Goal: Task Accomplishment & Management: Use online tool/utility

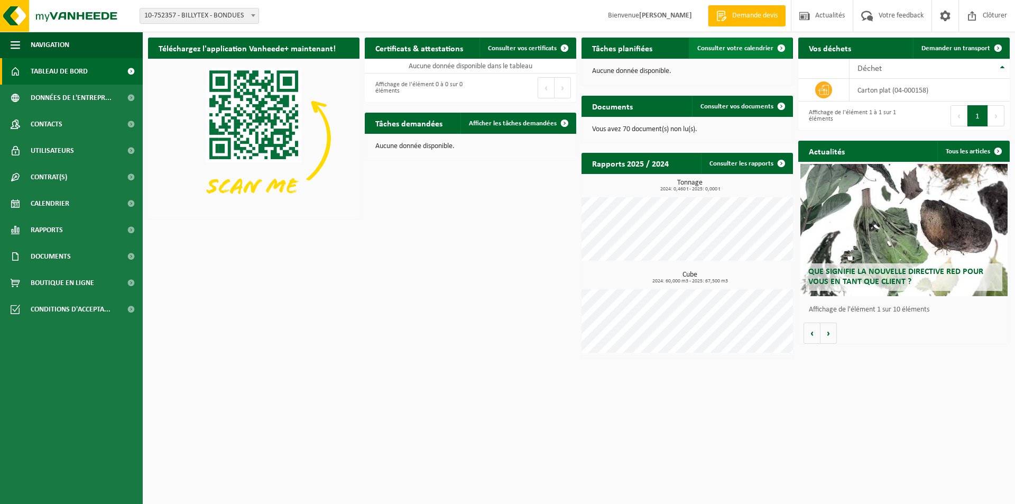
click at [768, 48] on span "Consulter votre calendrier" at bounding box center [735, 48] width 76 height 7
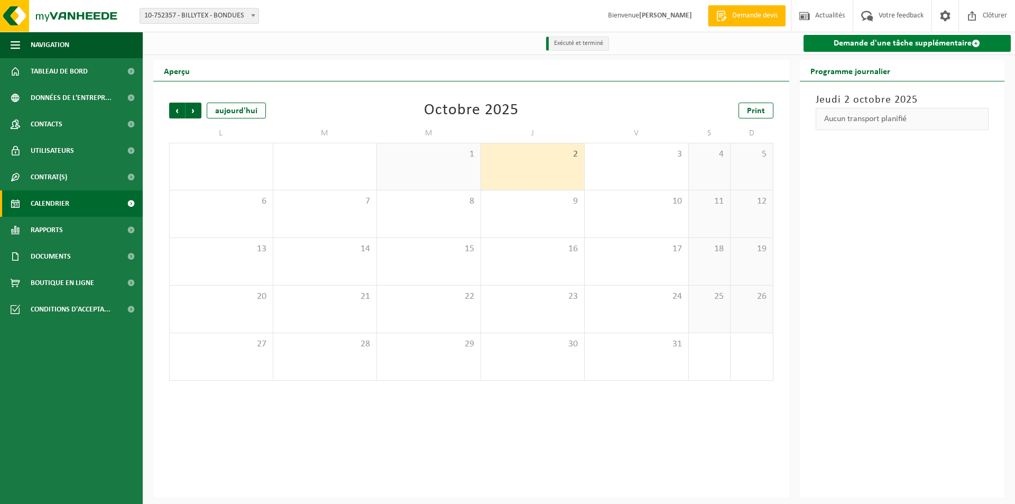
click at [885, 45] on link "Demande d'une tâche supplémentaire" at bounding box center [907, 43] width 208 height 17
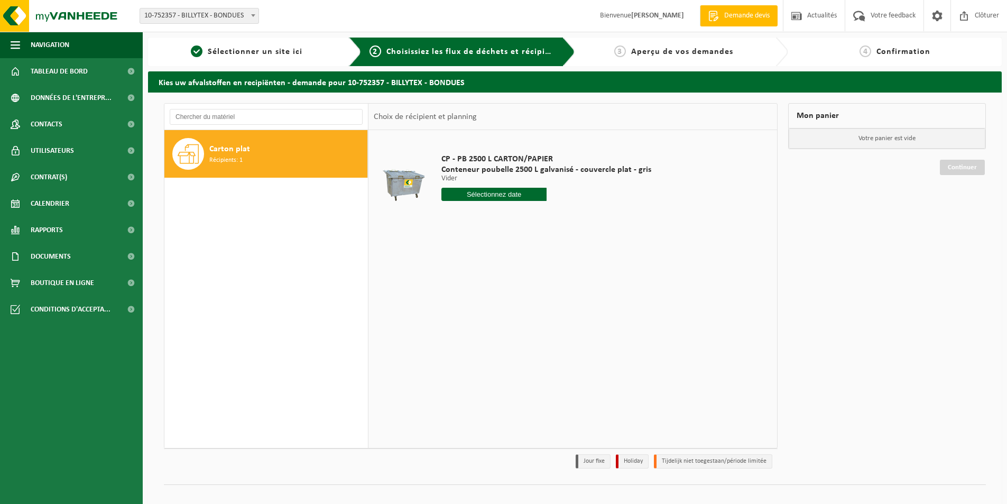
click at [488, 194] on input "text" at bounding box center [493, 194] width 105 height 13
click at [453, 273] on div "6" at bounding box center [451, 271] width 18 height 17
type input "à partir de 2025-10-06"
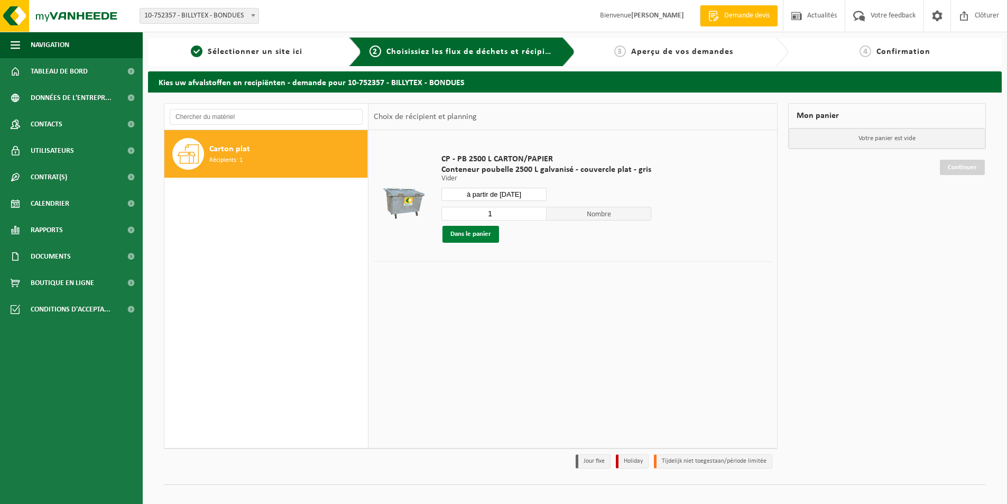
click at [470, 236] on button "Dans le panier" at bounding box center [470, 234] width 57 height 17
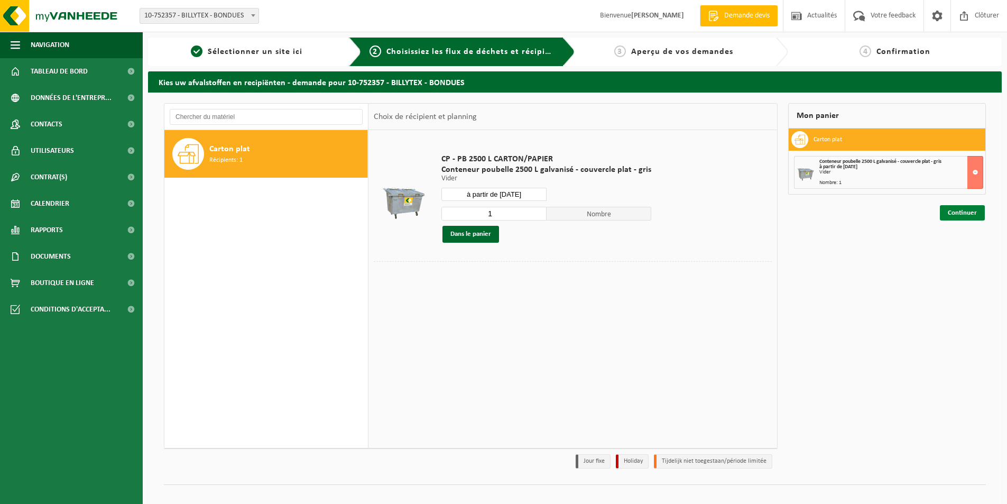
click at [971, 219] on link "Continuer" at bounding box center [961, 212] width 45 height 15
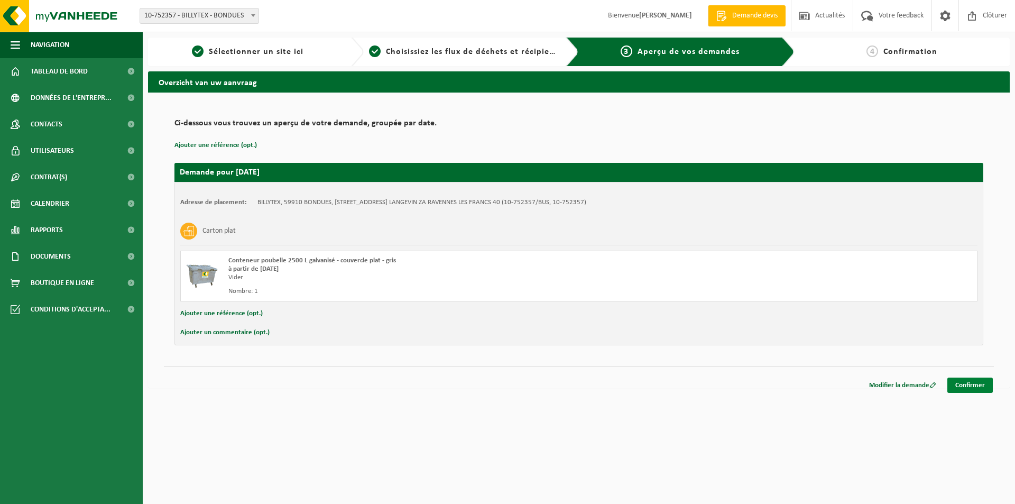
click at [981, 385] on link "Confirmer" at bounding box center [969, 384] width 45 height 15
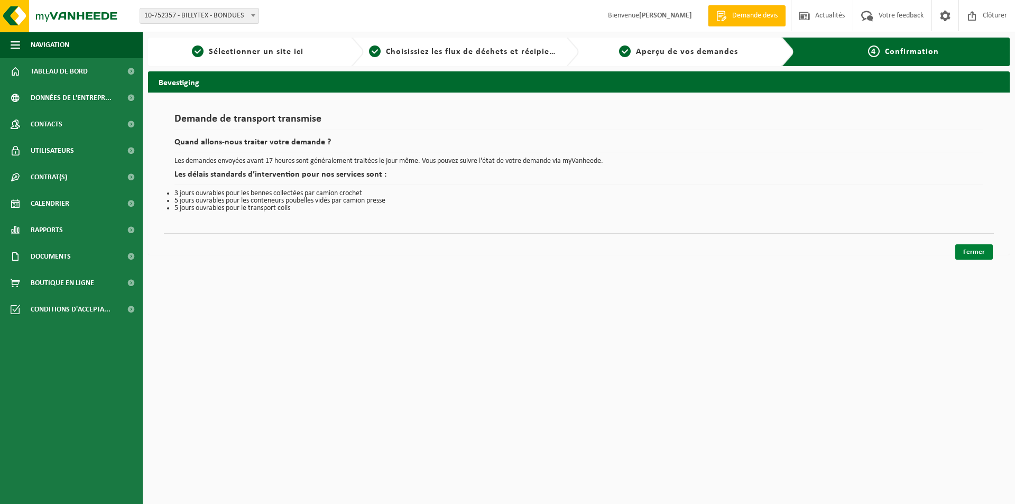
click at [975, 252] on link "Fermer" at bounding box center [974, 251] width 38 height 15
